Goal: Entertainment & Leisure: Consume media (video, audio)

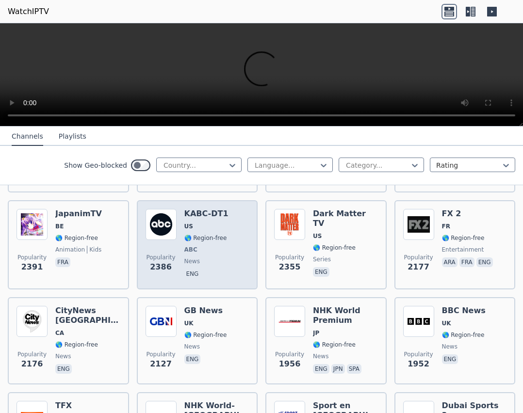
scroll to position [582, 0]
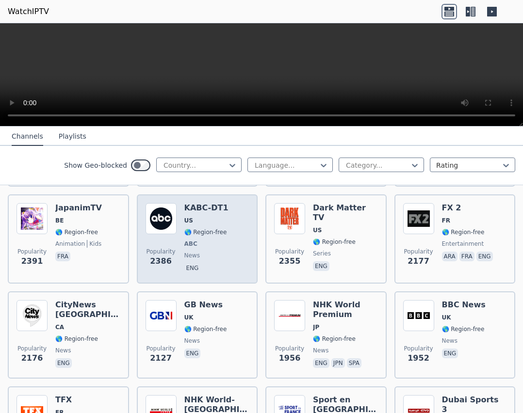
click at [160, 206] on img at bounding box center [161, 218] width 31 height 31
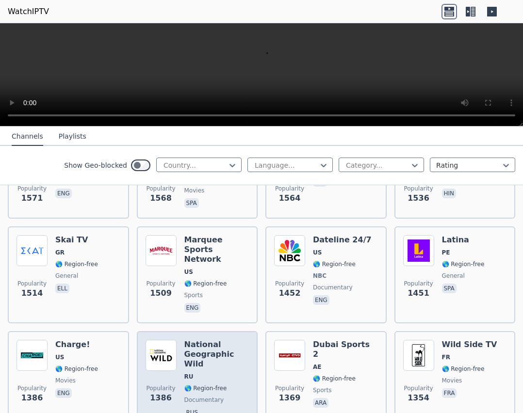
scroll to position [1116, 0]
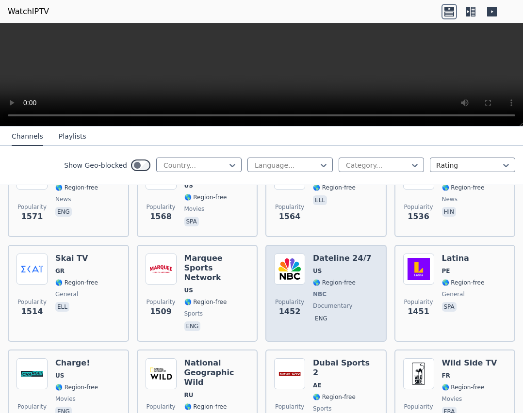
click at [335, 254] on h6 "Dateline 24/7" at bounding box center [342, 259] width 59 height 10
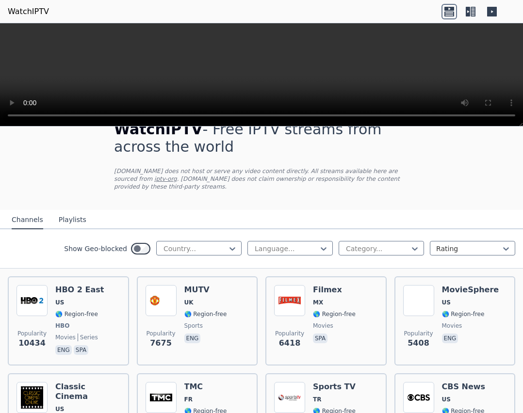
scroll to position [0, 0]
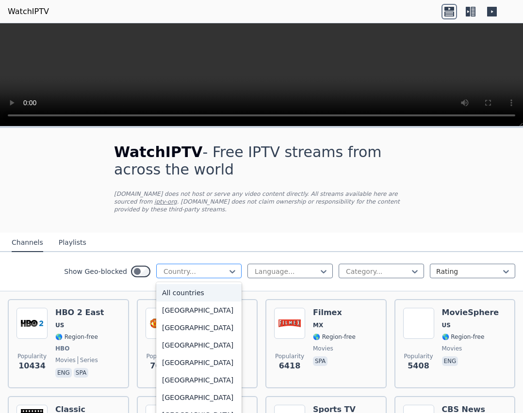
click at [201, 264] on div "Country..." at bounding box center [198, 271] width 85 height 15
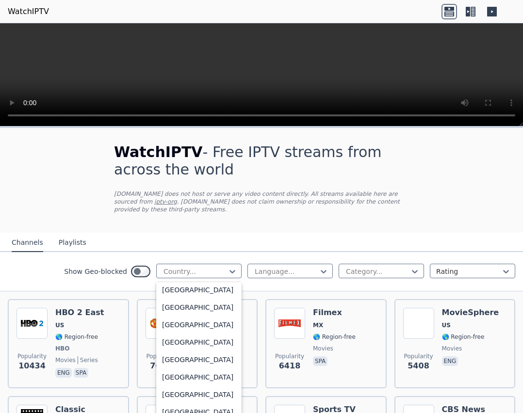
scroll to position [3365, 0]
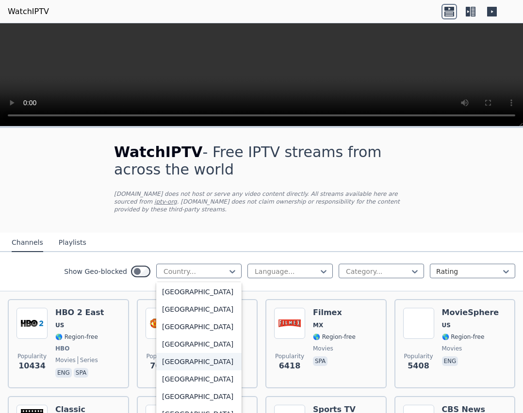
click at [190, 371] on div "[GEOGRAPHIC_DATA]" at bounding box center [198, 361] width 85 height 17
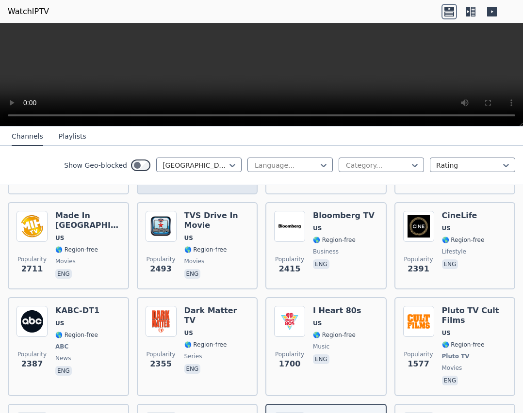
scroll to position [97, 0]
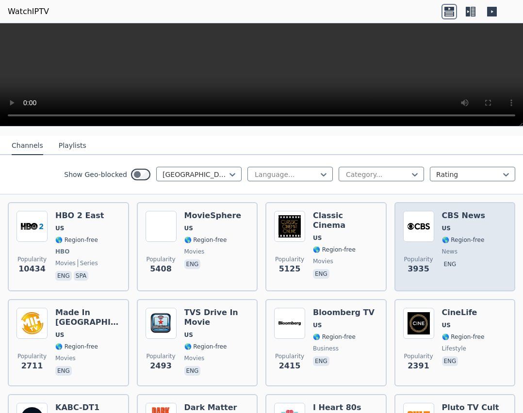
click at [452, 212] on h6 "CBS News" at bounding box center [464, 216] width 44 height 10
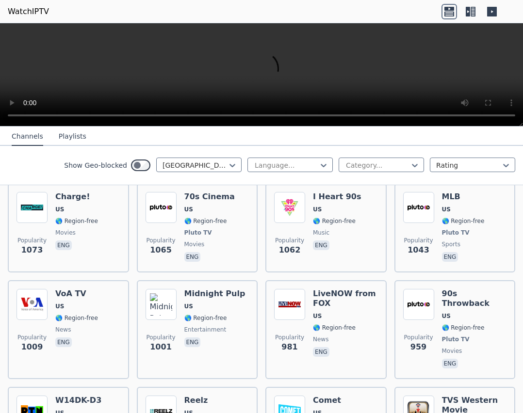
scroll to position [728, 0]
